Goal: Information Seeking & Learning: Learn about a topic

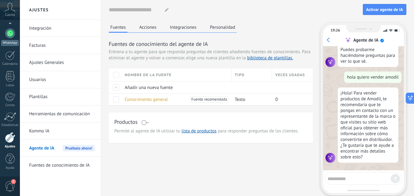
click at [12, 33] on div at bounding box center [10, 33] width 10 height 10
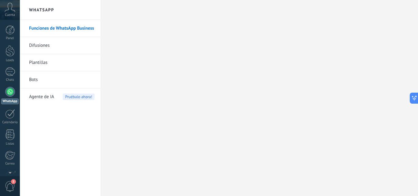
click at [69, 28] on link "Funciones de WhatsApp Business" at bounding box center [62, 28] width 66 height 17
click at [61, 45] on link "Difusiones" at bounding box center [62, 45] width 66 height 17
click at [56, 58] on body ".abccls-1,.abccls-2{fill-rule:evenodd}.abccls-2{fill:#fff} .abfcls-1{fill:none}…" at bounding box center [209, 98] width 418 height 196
